Goal: Task Accomplishment & Management: Manage account settings

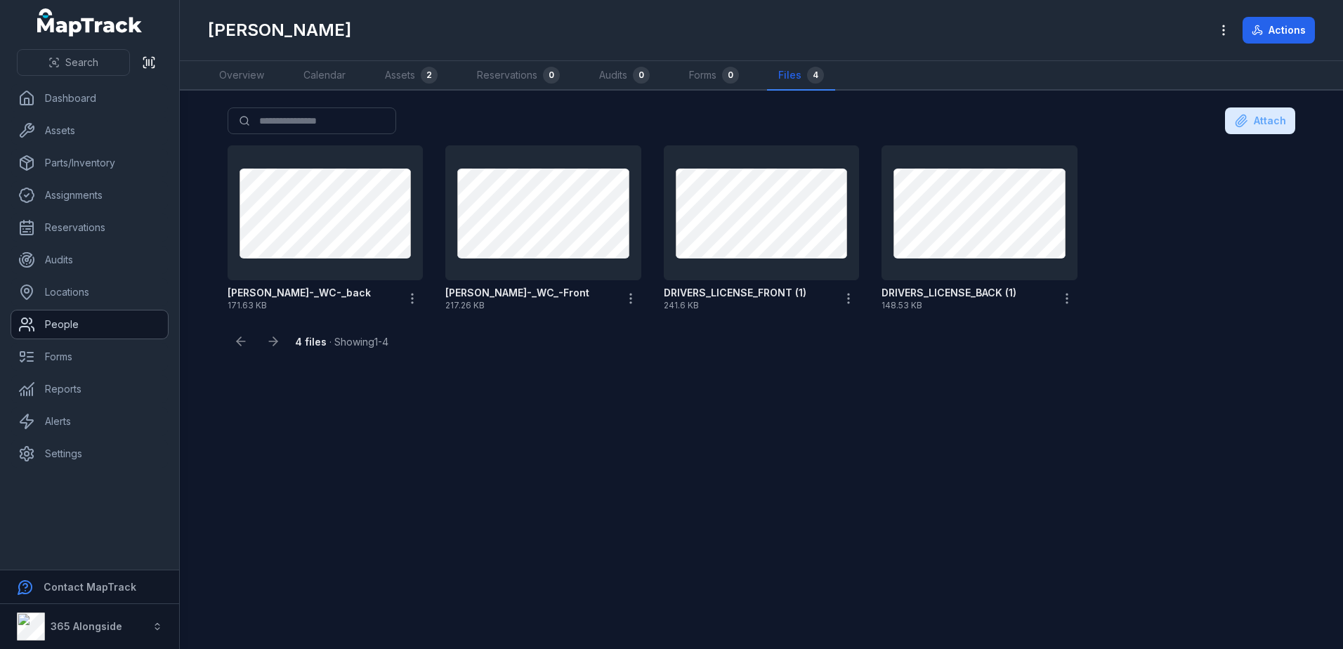
click at [68, 317] on link "People" at bounding box center [89, 324] width 157 height 28
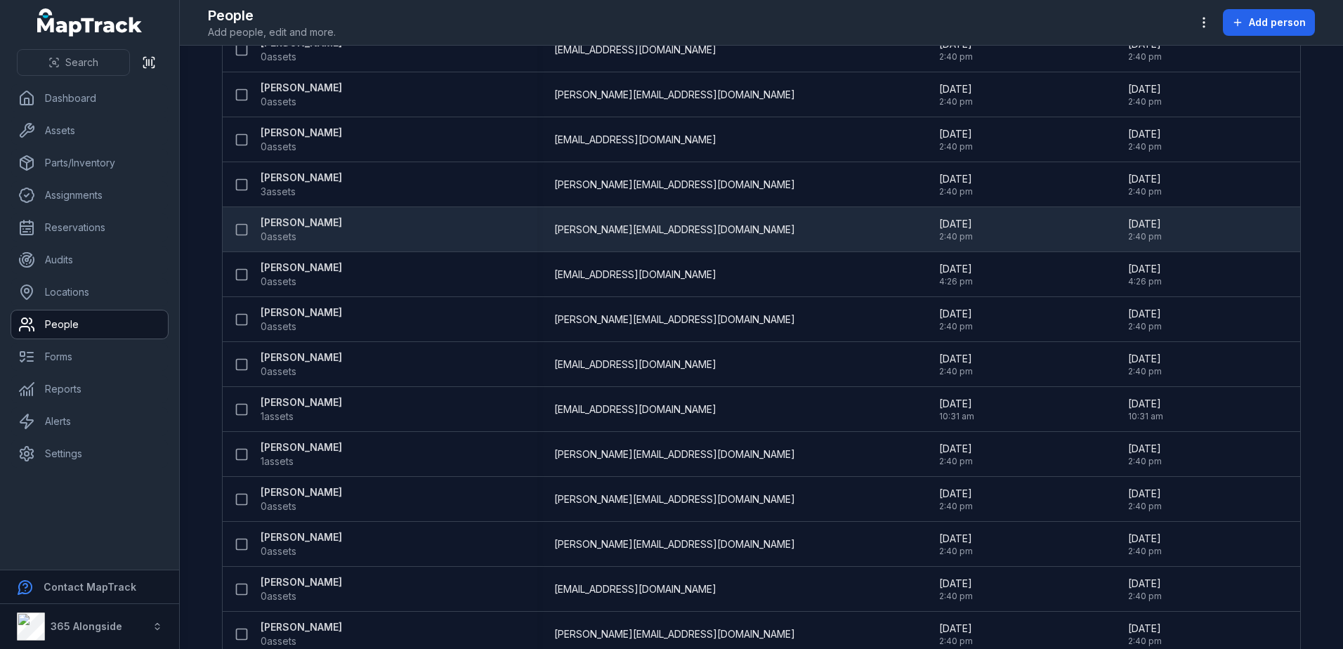
scroll to position [542, 0]
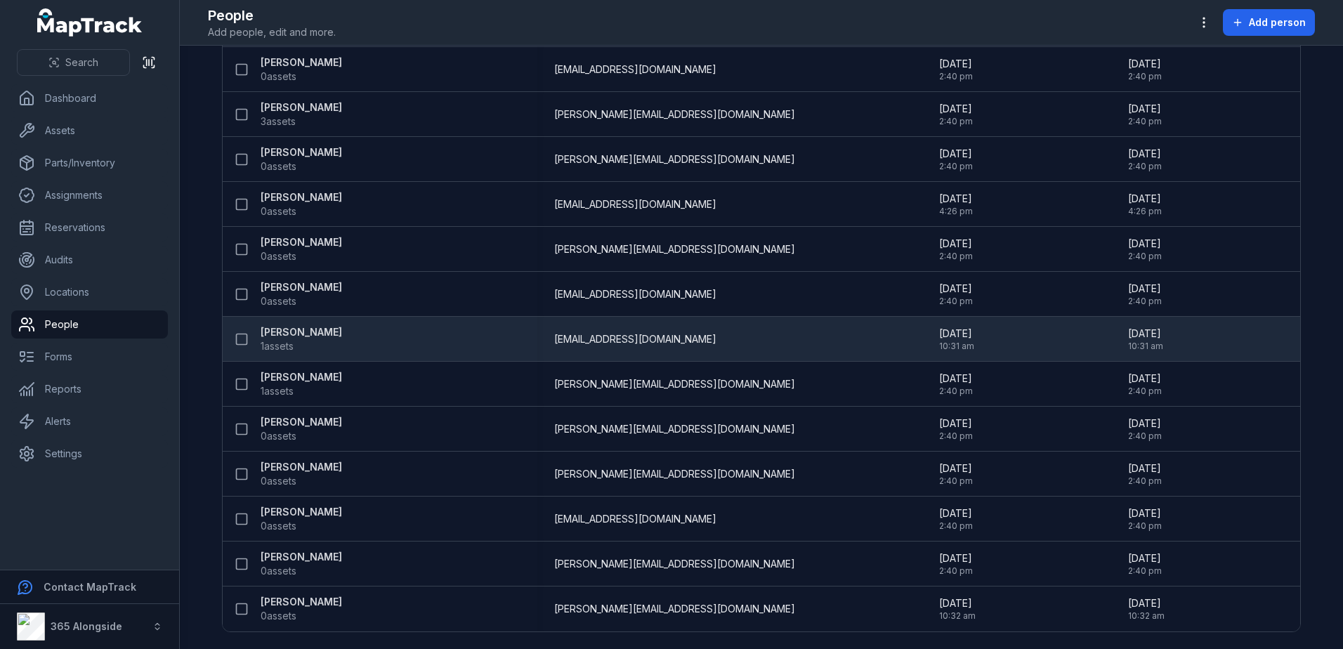
click at [280, 344] on span "1 assets" at bounding box center [277, 346] width 33 height 14
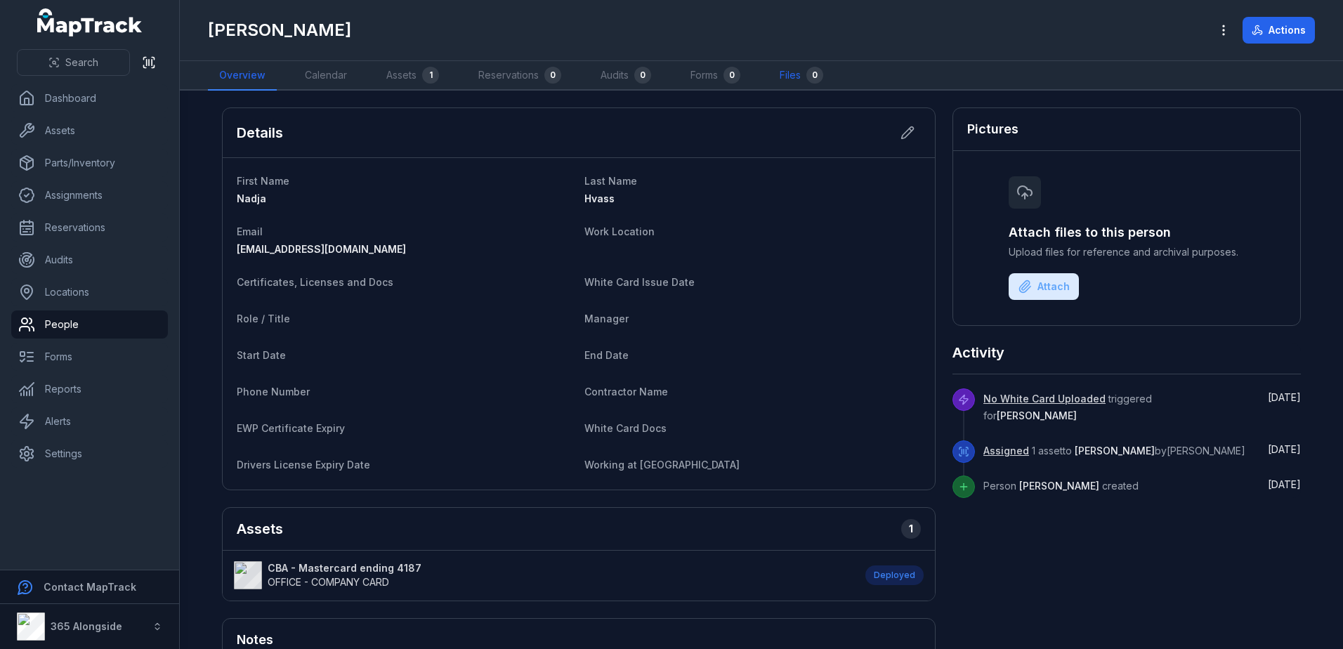
click at [787, 74] on link "Files 0" at bounding box center [801, 76] width 66 height 30
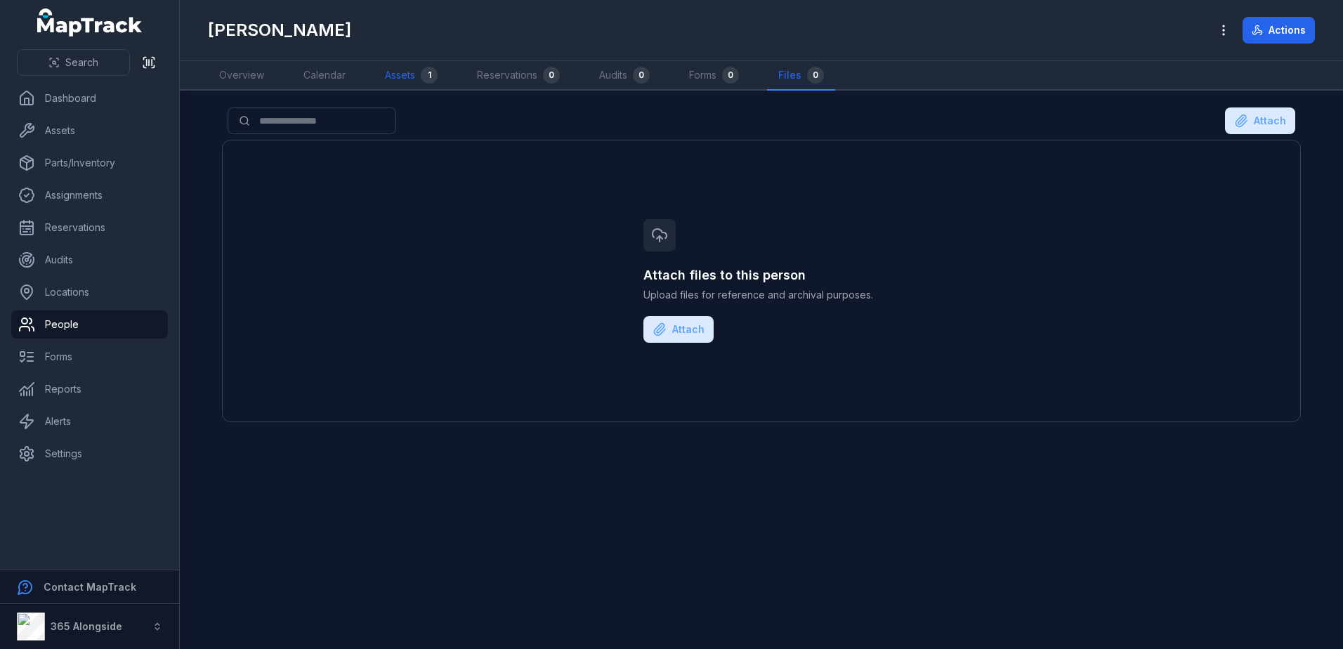
click at [414, 71] on link "Assets 1" at bounding box center [411, 76] width 75 height 30
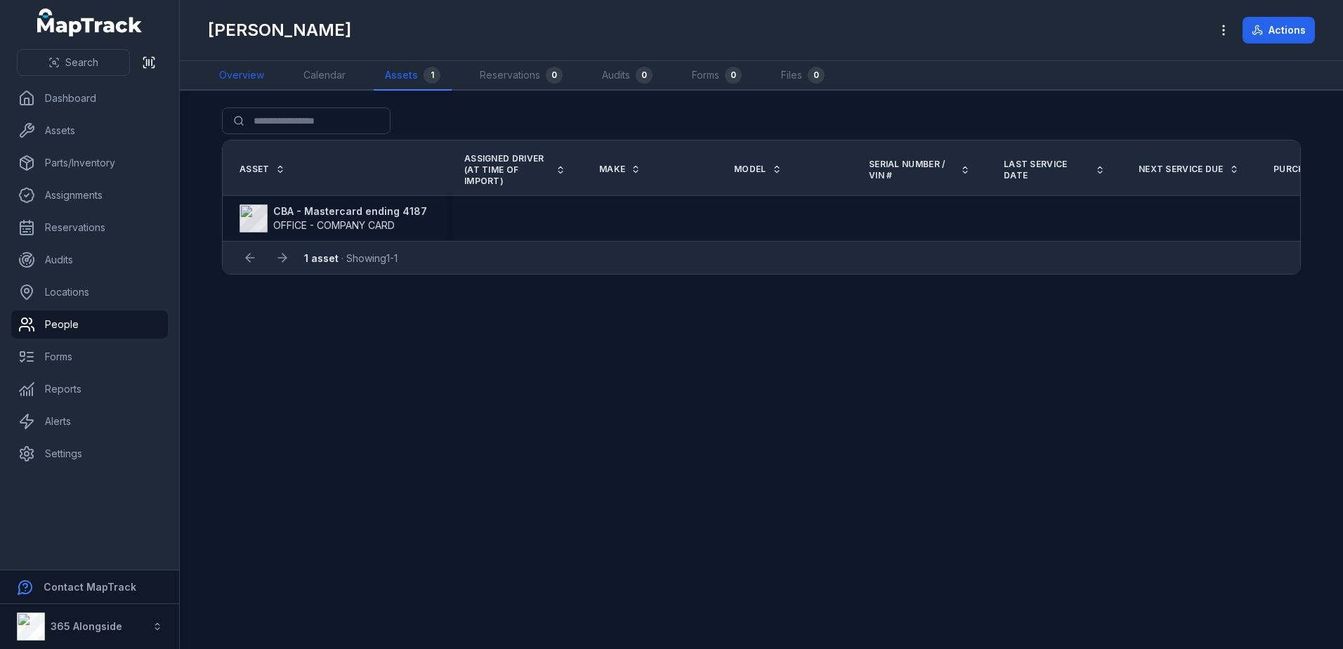
click at [244, 76] on link "Overview" at bounding box center [241, 76] width 67 height 30
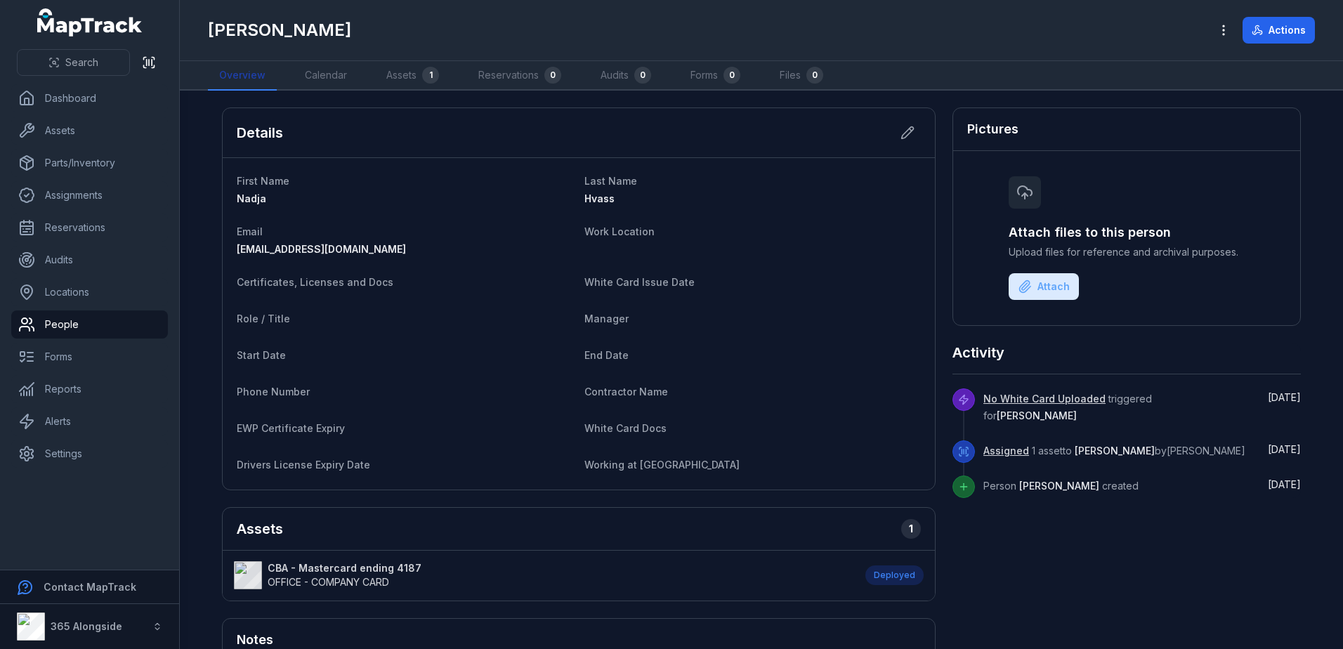
scroll to position [140, 0]
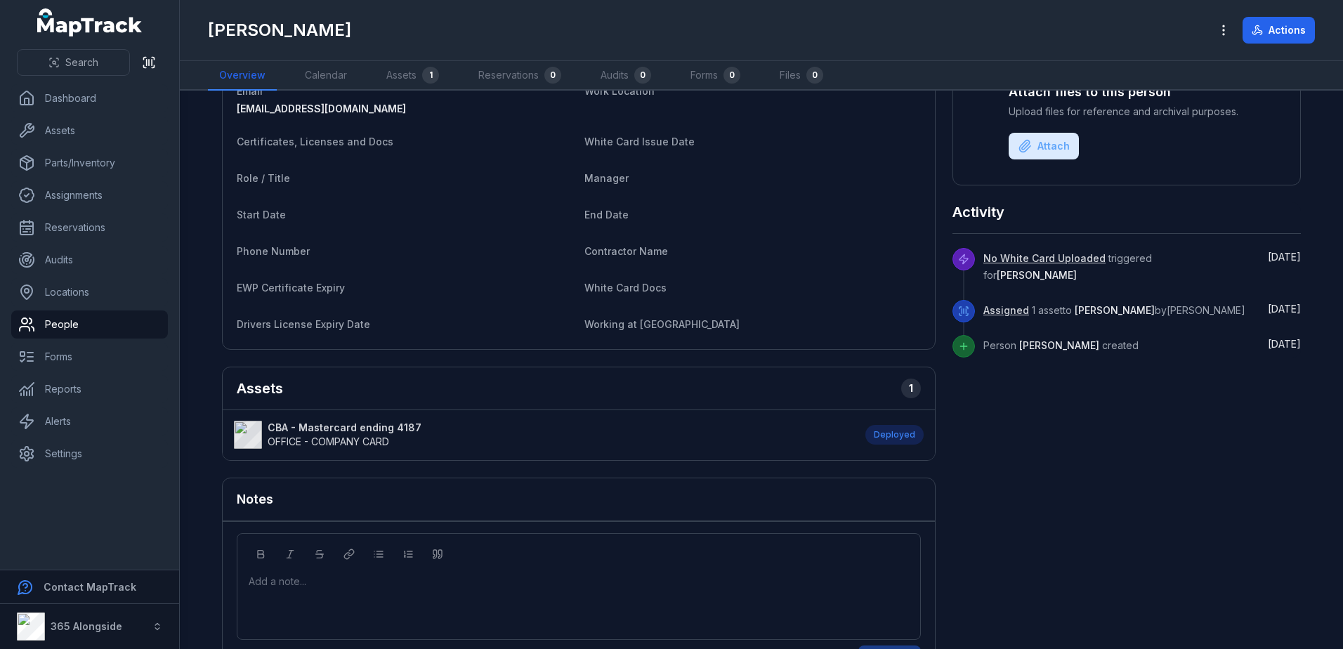
click at [351, 428] on strong "CBA - Mastercard ending 4187" at bounding box center [345, 428] width 154 height 14
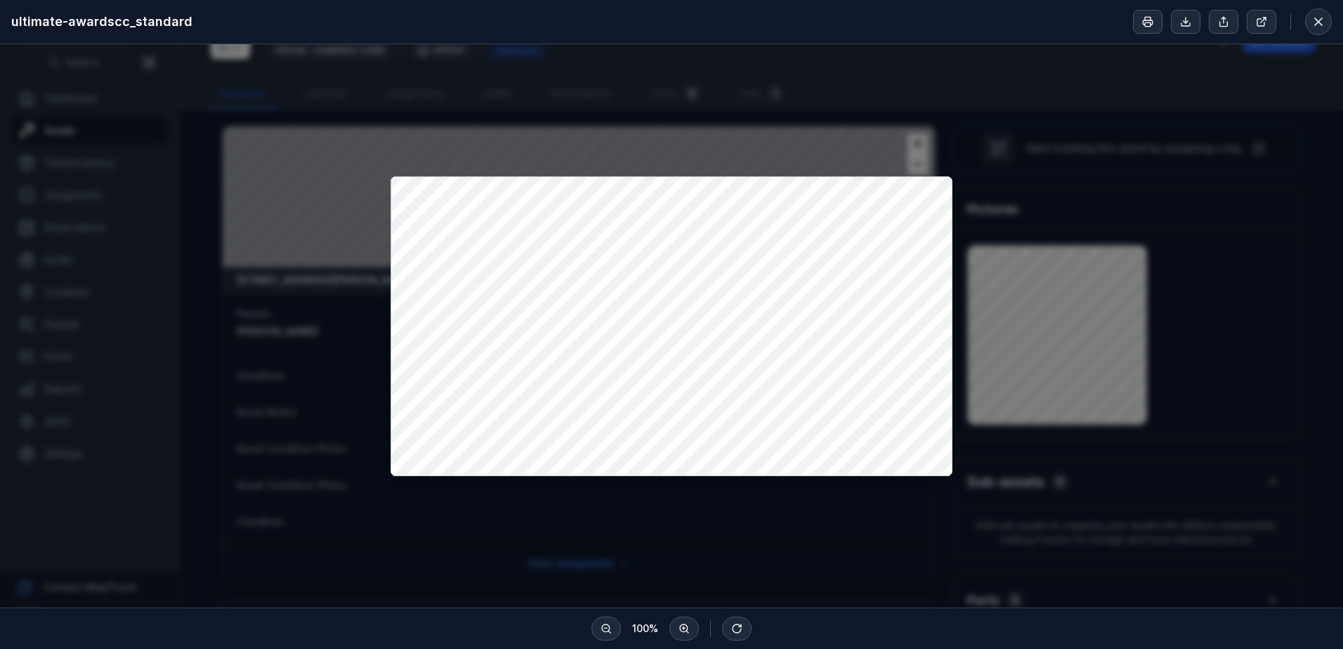
click at [215, 371] on div at bounding box center [671, 325] width 1343 height 563
click at [1316, 22] on icon at bounding box center [1318, 22] width 14 height 14
click at [289, 98] on div at bounding box center [671, 325] width 1343 height 563
click at [1313, 23] on icon at bounding box center [1318, 22] width 14 height 14
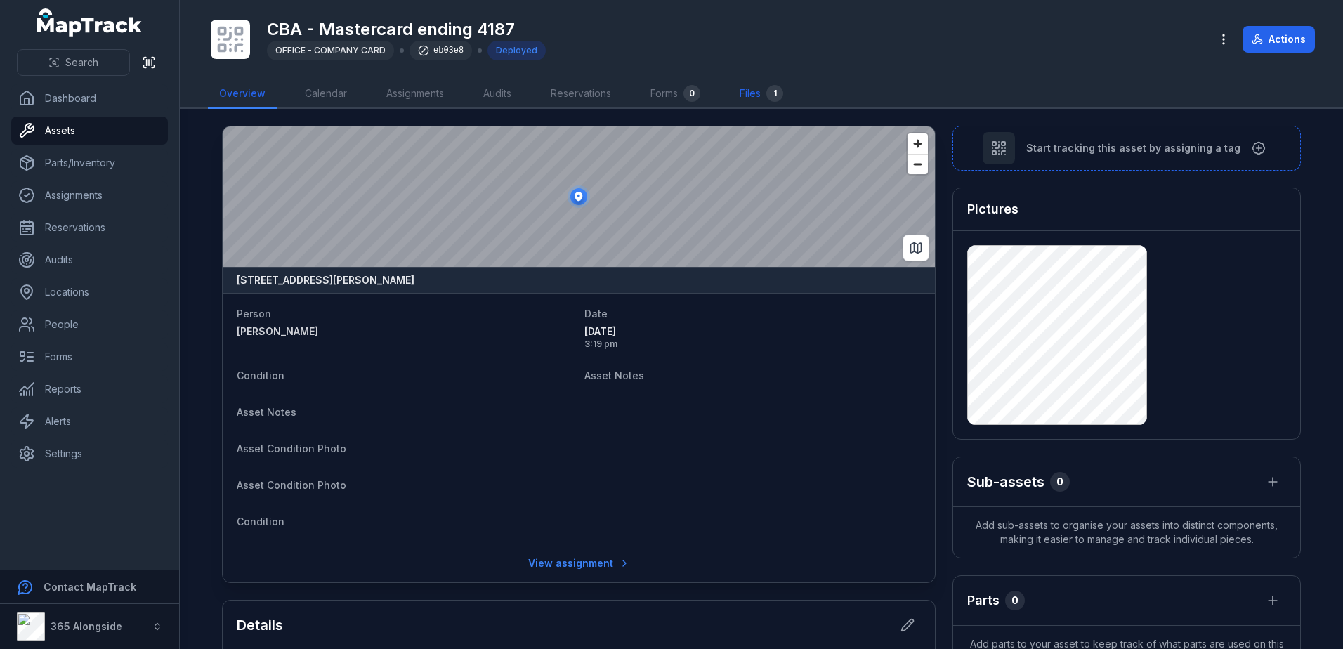
click at [752, 96] on link "Files 1" at bounding box center [761, 94] width 66 height 30
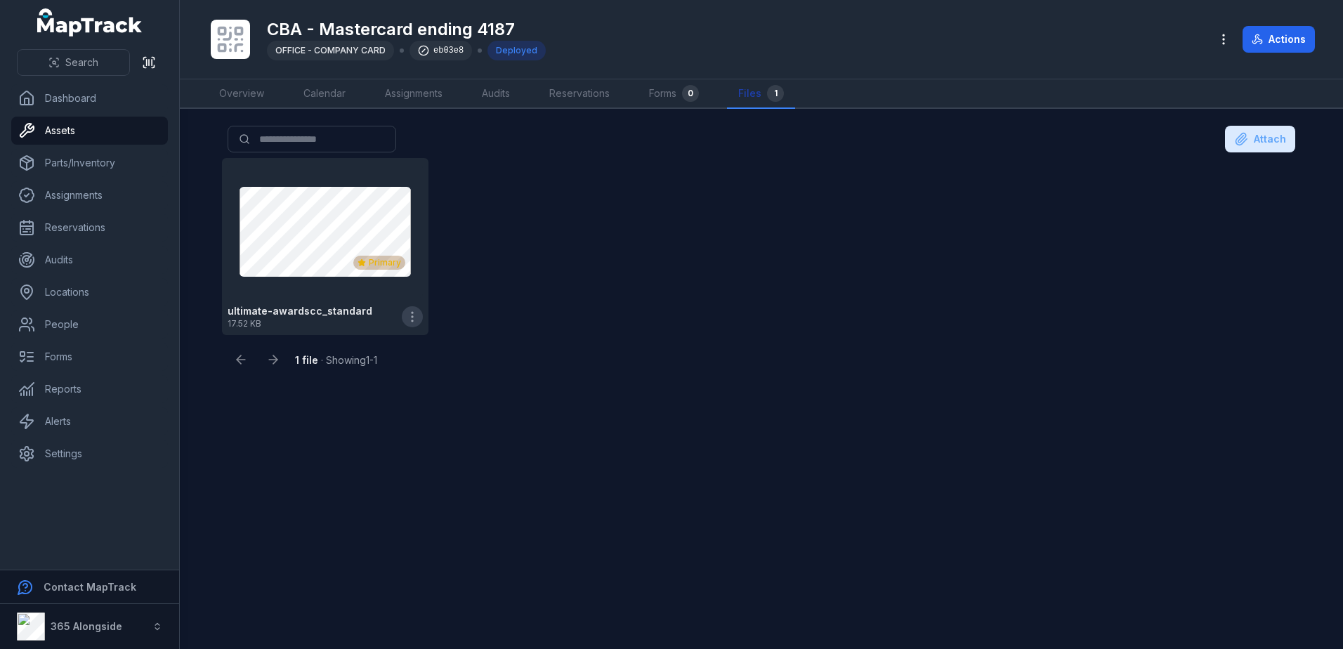
click at [407, 319] on icon "button" at bounding box center [412, 317] width 14 height 14
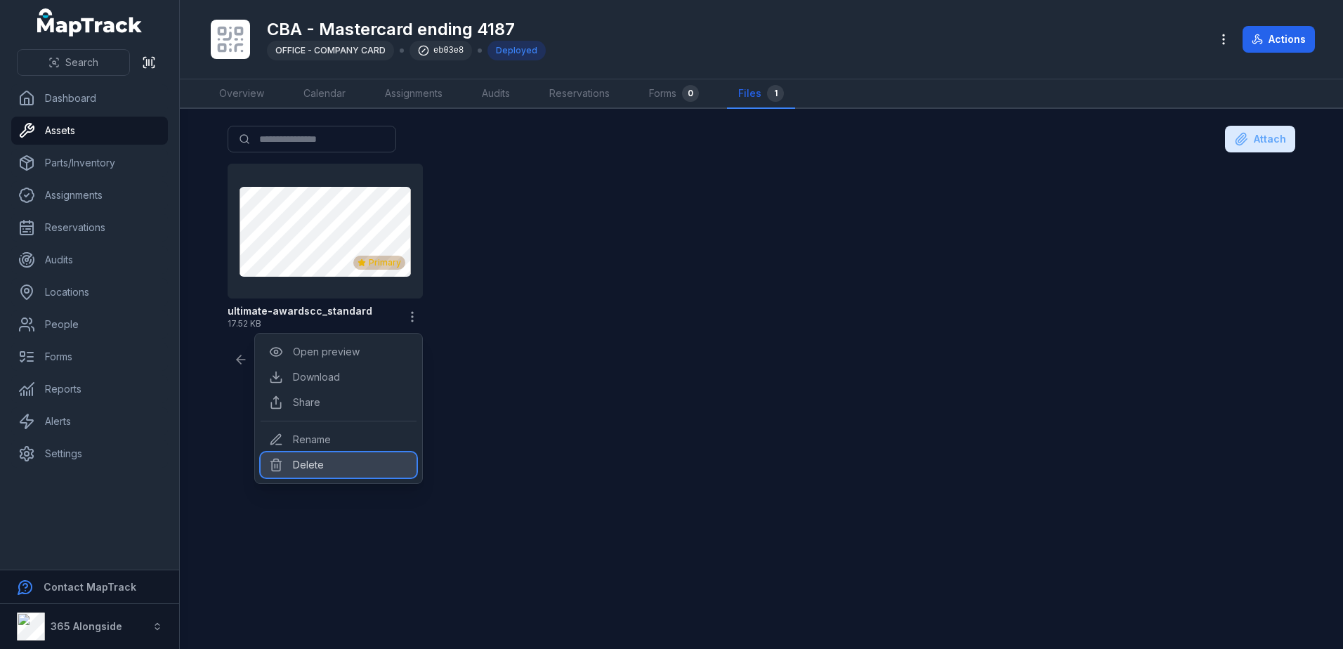
click at [341, 456] on div "Delete" at bounding box center [339, 464] width 156 height 25
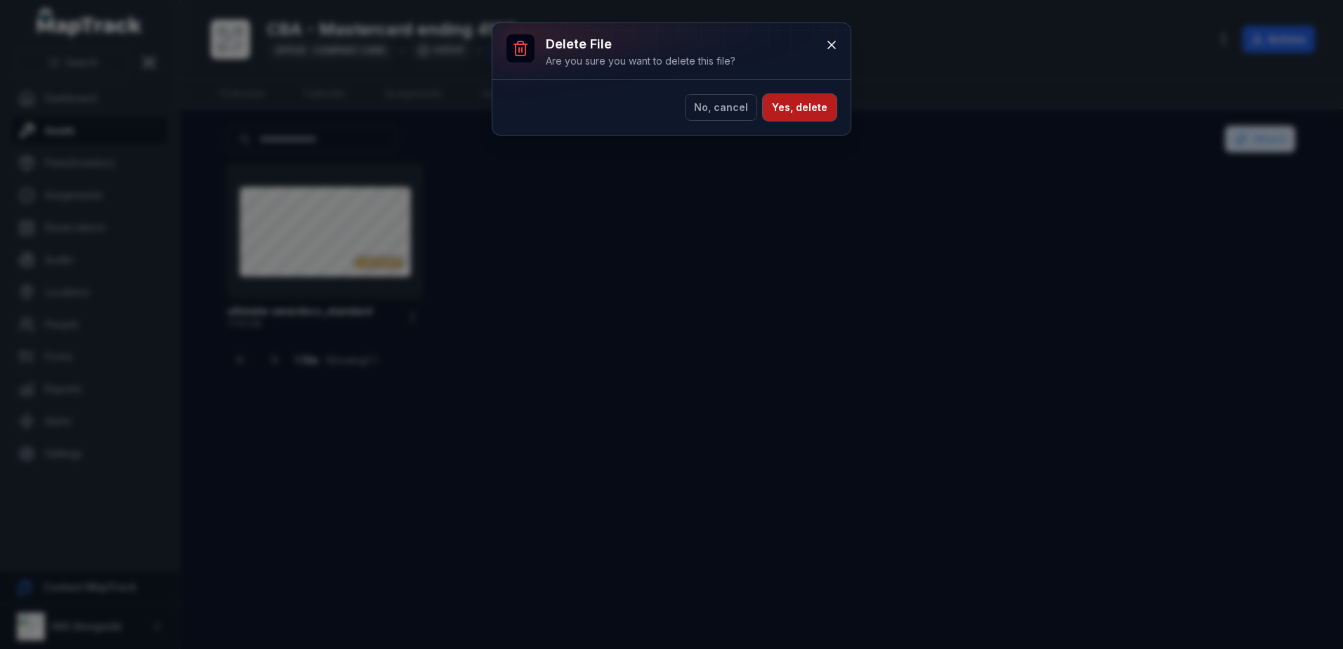
click at [800, 114] on button "Yes, delete" at bounding box center [800, 107] width 74 height 27
